Goal: Transaction & Acquisition: Subscribe to service/newsletter

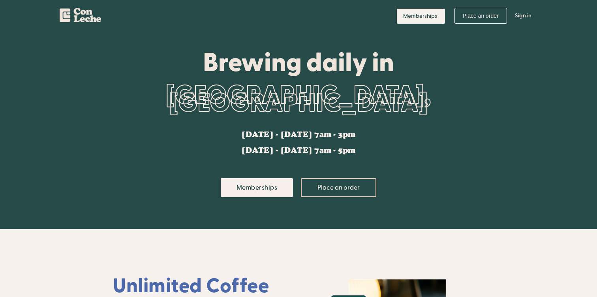
click at [251, 197] on div "Brewing daily in [GEOGRAPHIC_DATA], [GEOGRAPHIC_DATA] [DATE] - [DATE] 7am - 3pm…" at bounding box center [298, 130] width 371 height 197
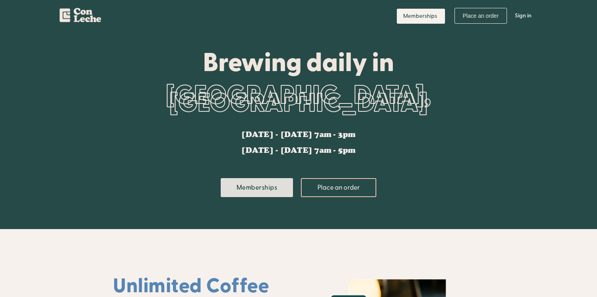
click at [255, 182] on link "Memberships" at bounding box center [257, 187] width 73 height 19
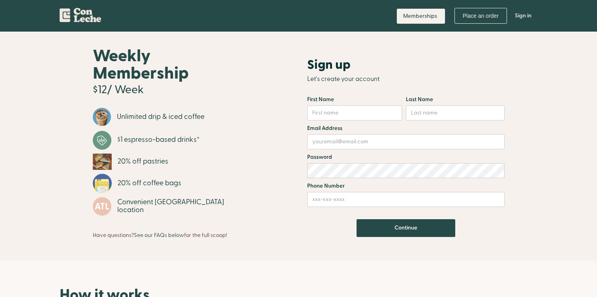
click at [93, 6] on img "home" at bounding box center [80, 13] width 41 height 17
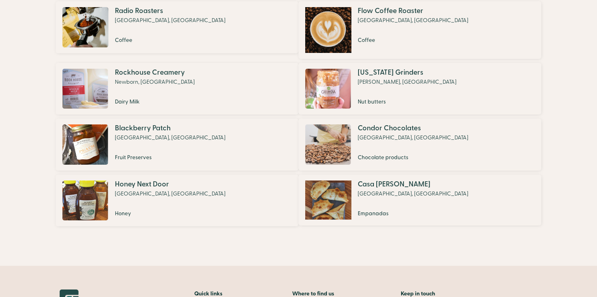
scroll to position [515, 0]
